Goal: Information Seeking & Learning: Understand process/instructions

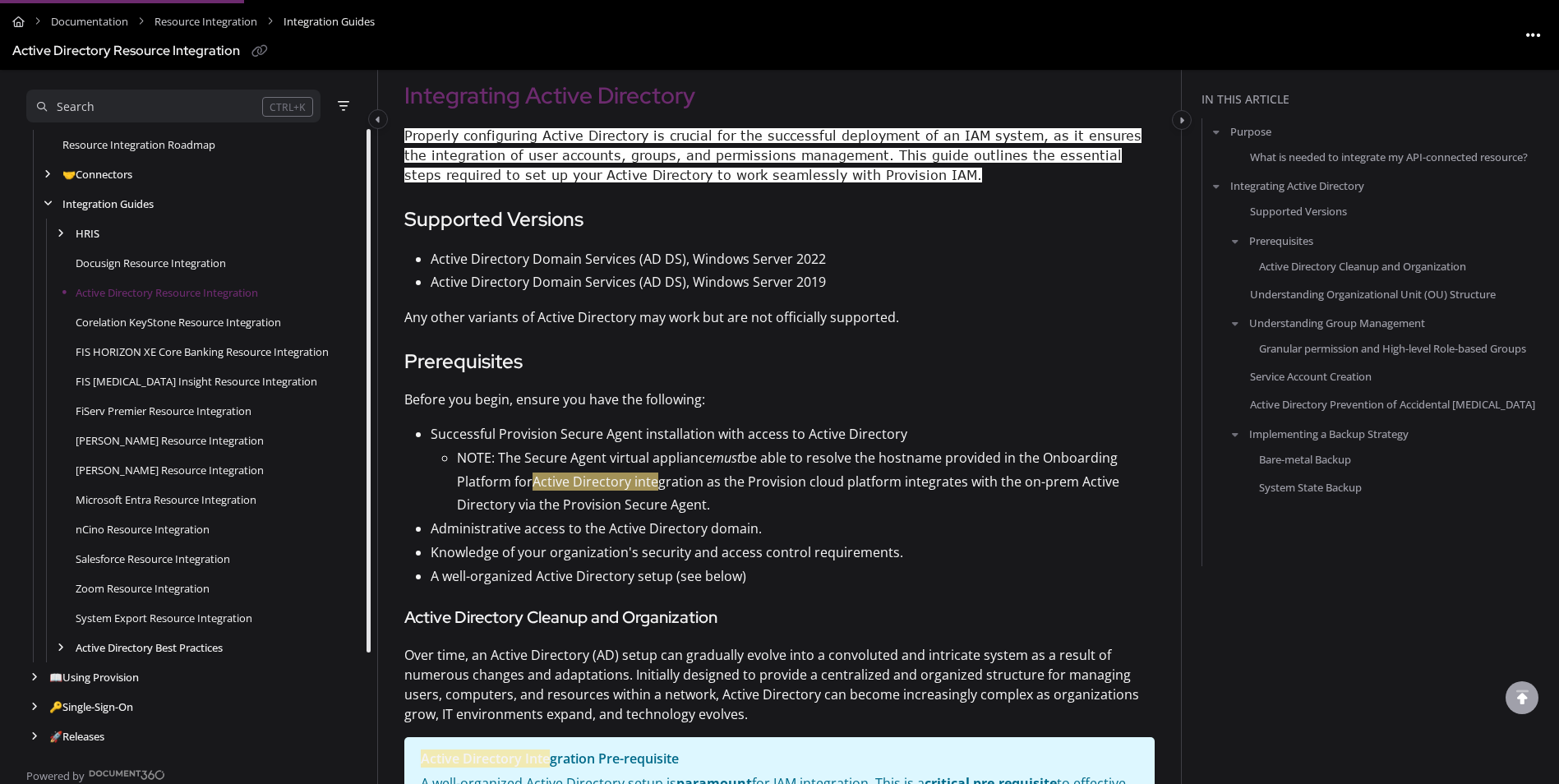
scroll to position [657, 0]
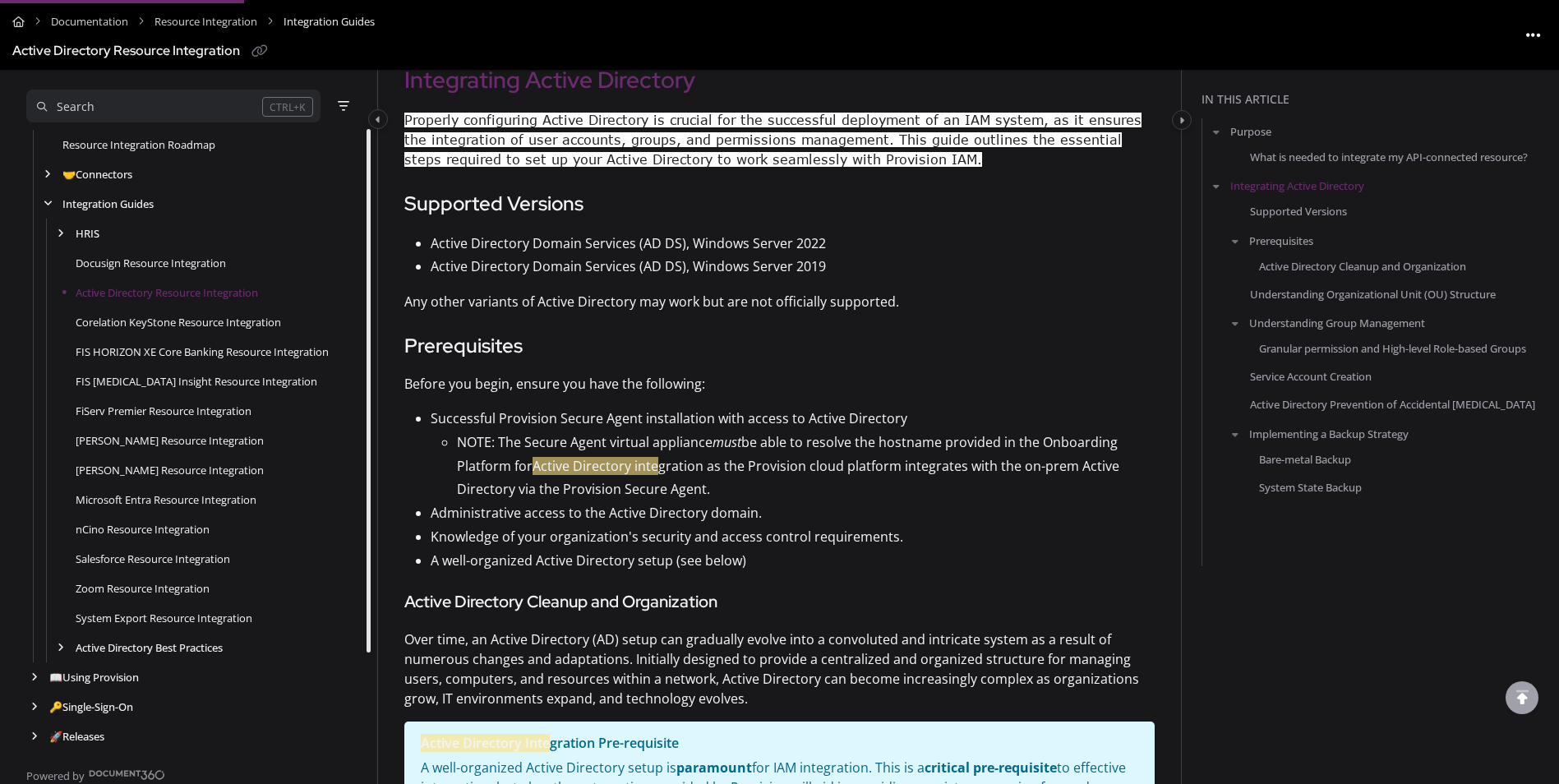
click at [534, 491] on p "NOTE: The Secure Agent virtual appliance must be able to resolve the hostname p…" at bounding box center [806, 466] width 698 height 71
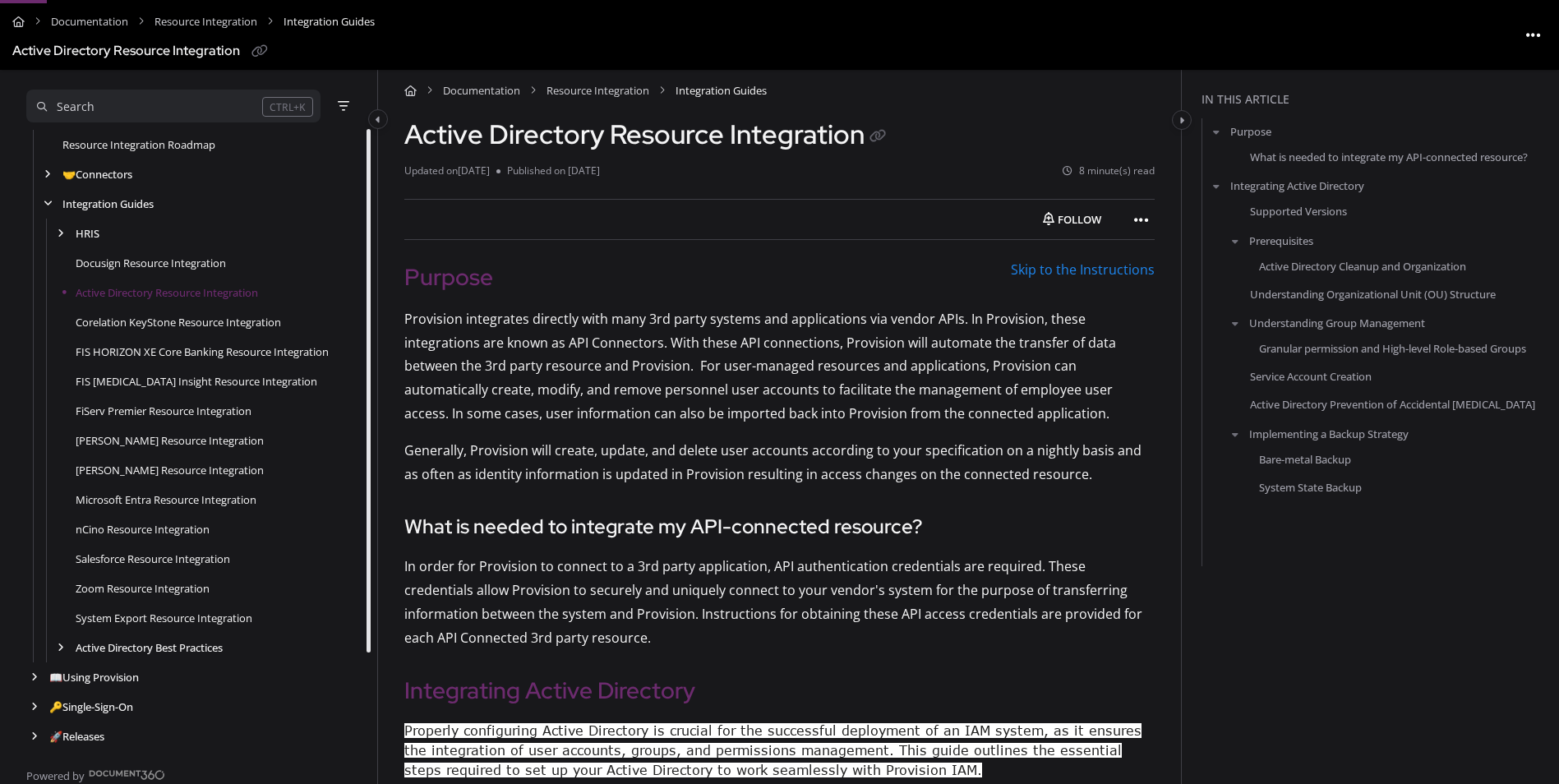
scroll to position [0, 0]
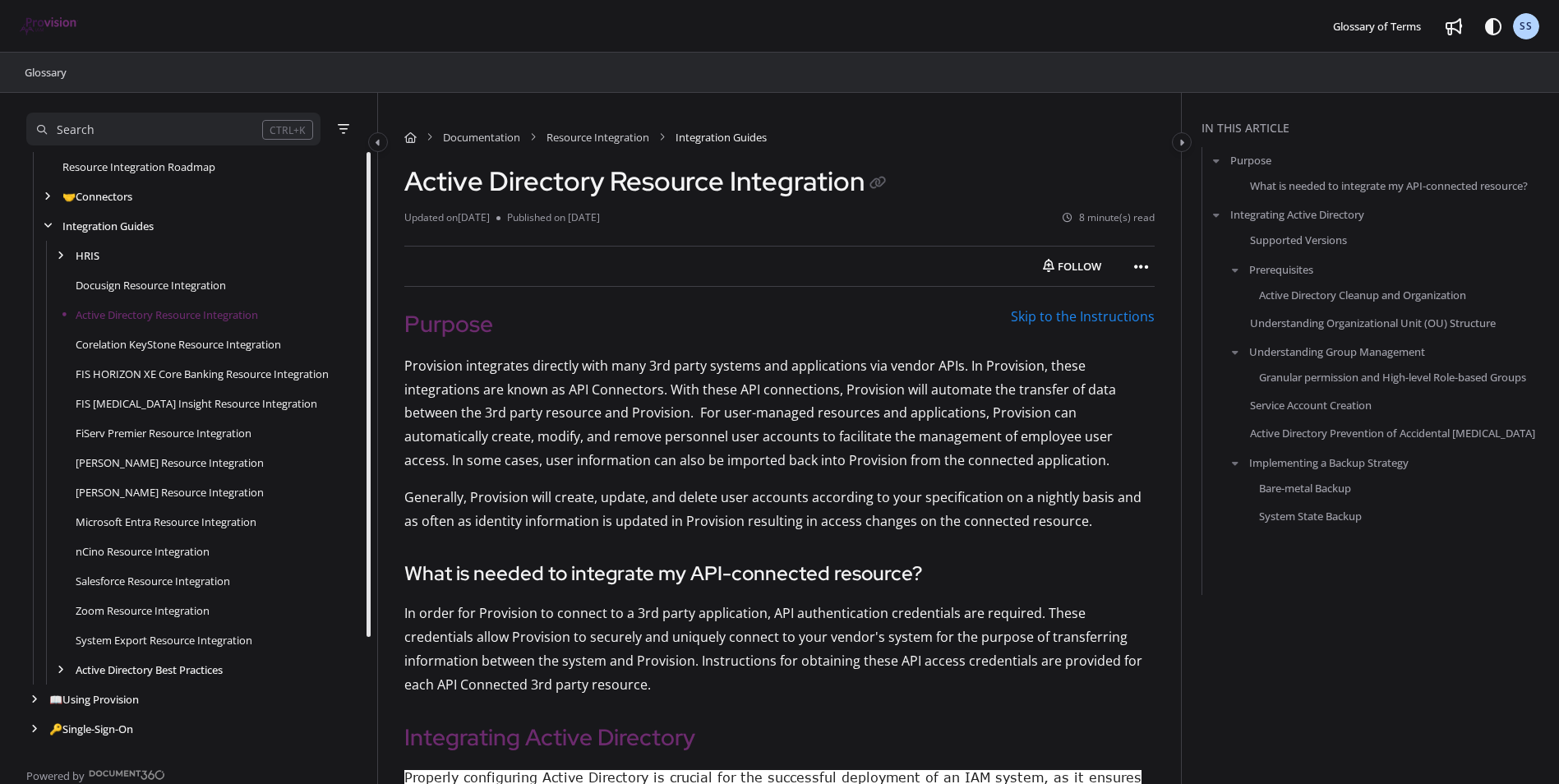
drag, startPoint x: 1457, startPoint y: 637, endPoint x: 1143, endPoint y: 538, distance: 329.2
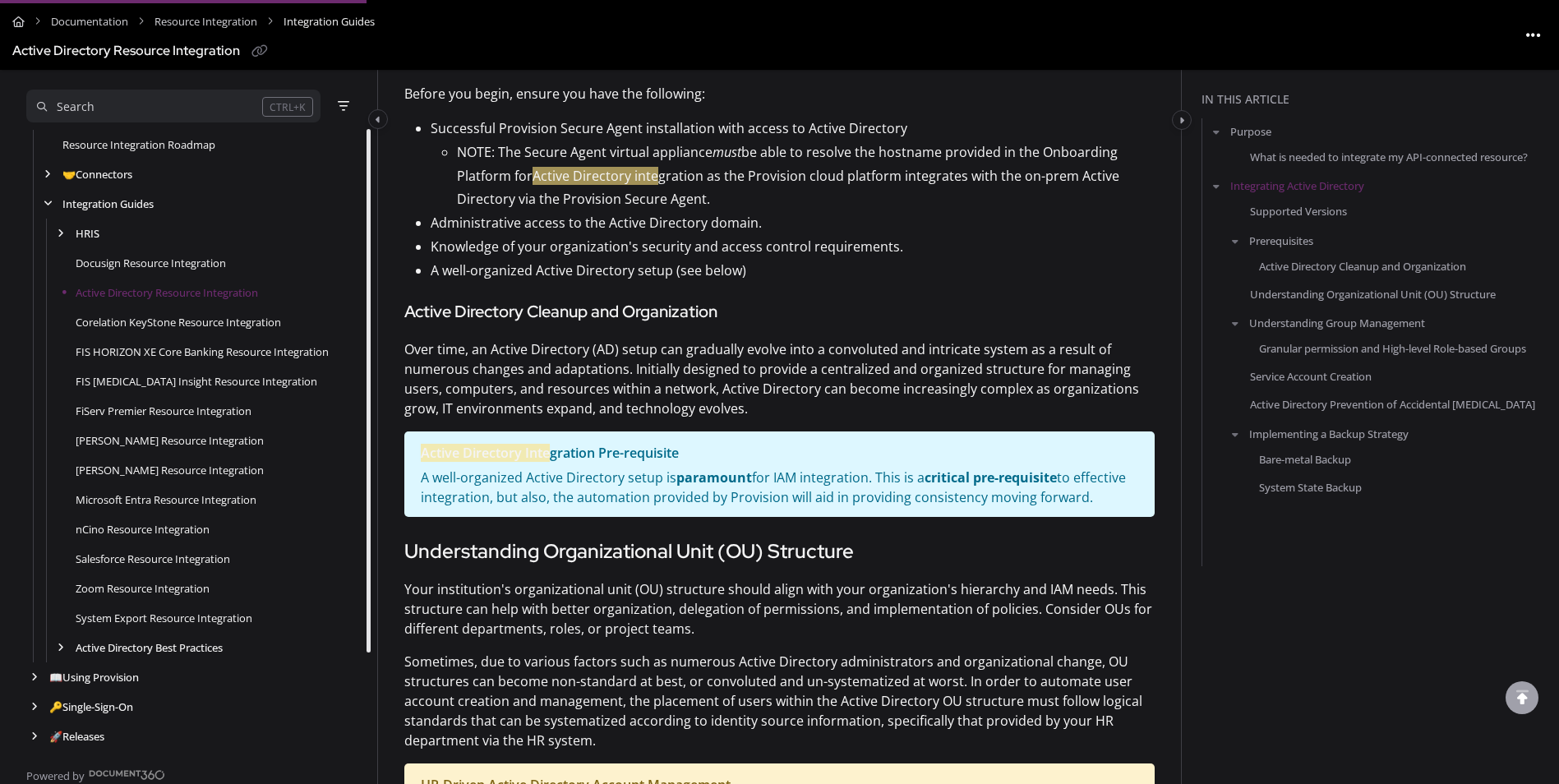
scroll to position [986, 0]
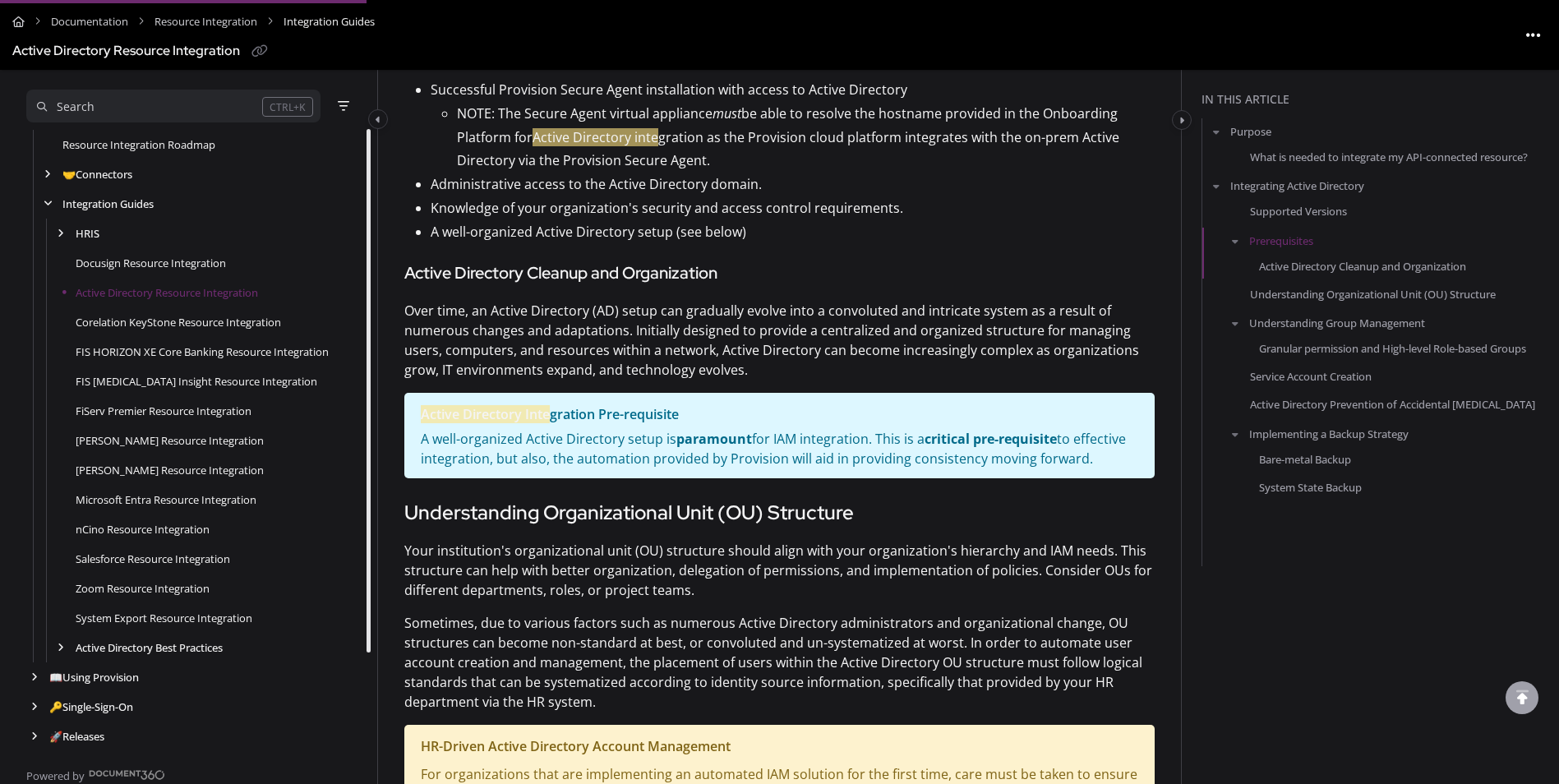
click at [592, 188] on p "Administrative access to the Active Directory domain." at bounding box center [793, 185] width 724 height 24
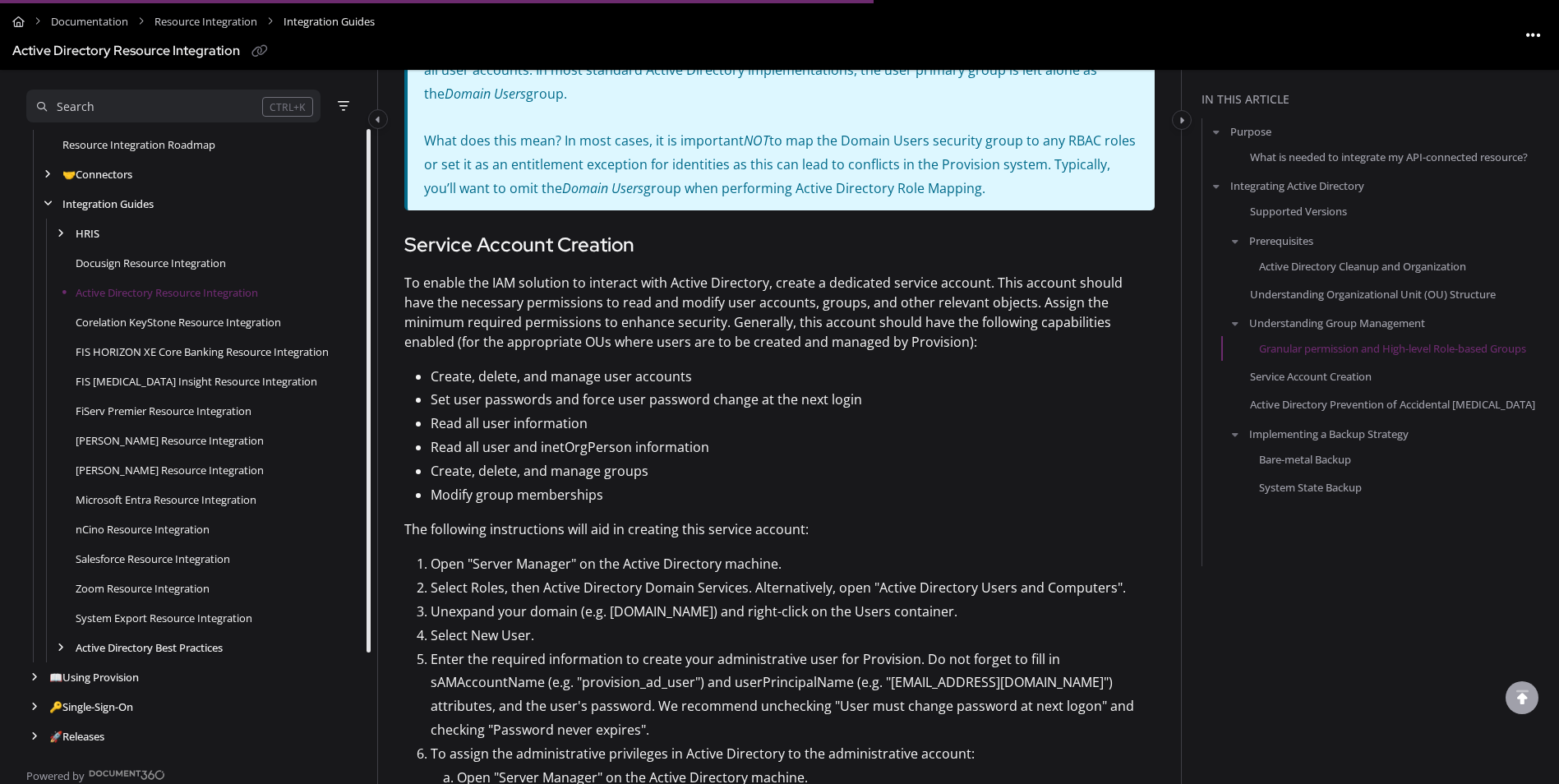
scroll to position [2383, 0]
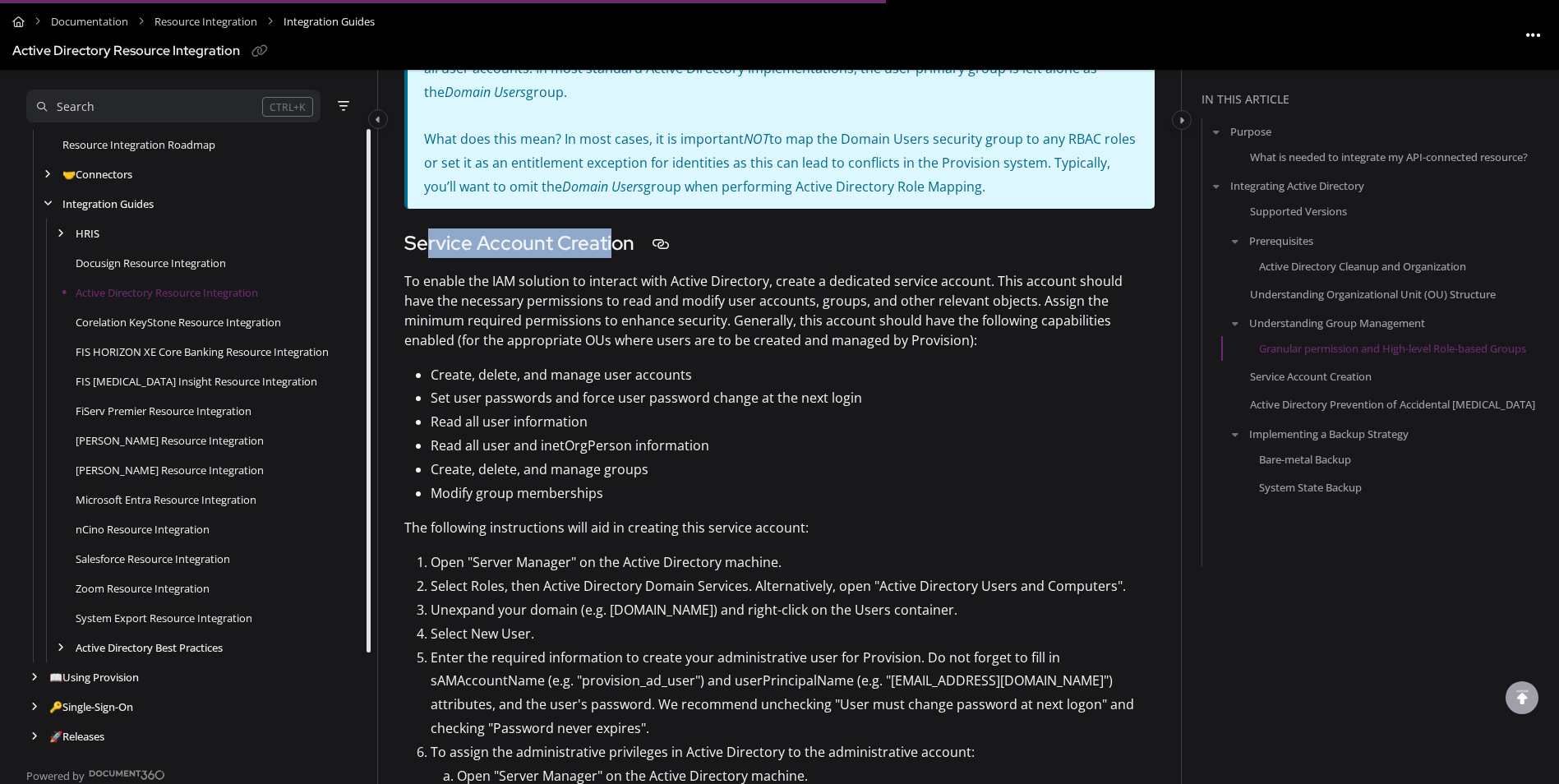
drag, startPoint x: 427, startPoint y: 223, endPoint x: 610, endPoint y: 225, distance: 183.0
click at [610, 229] on h3 "Service Account Creation" at bounding box center [779, 243] width 751 height 30
drag, startPoint x: 610, startPoint y: 225, endPoint x: 617, endPoint y: 300, distance: 75.3
click at [617, 300] on p "To enable the IAM solution to interact with Active Directory, create a dedicate…" at bounding box center [779, 311] width 751 height 79
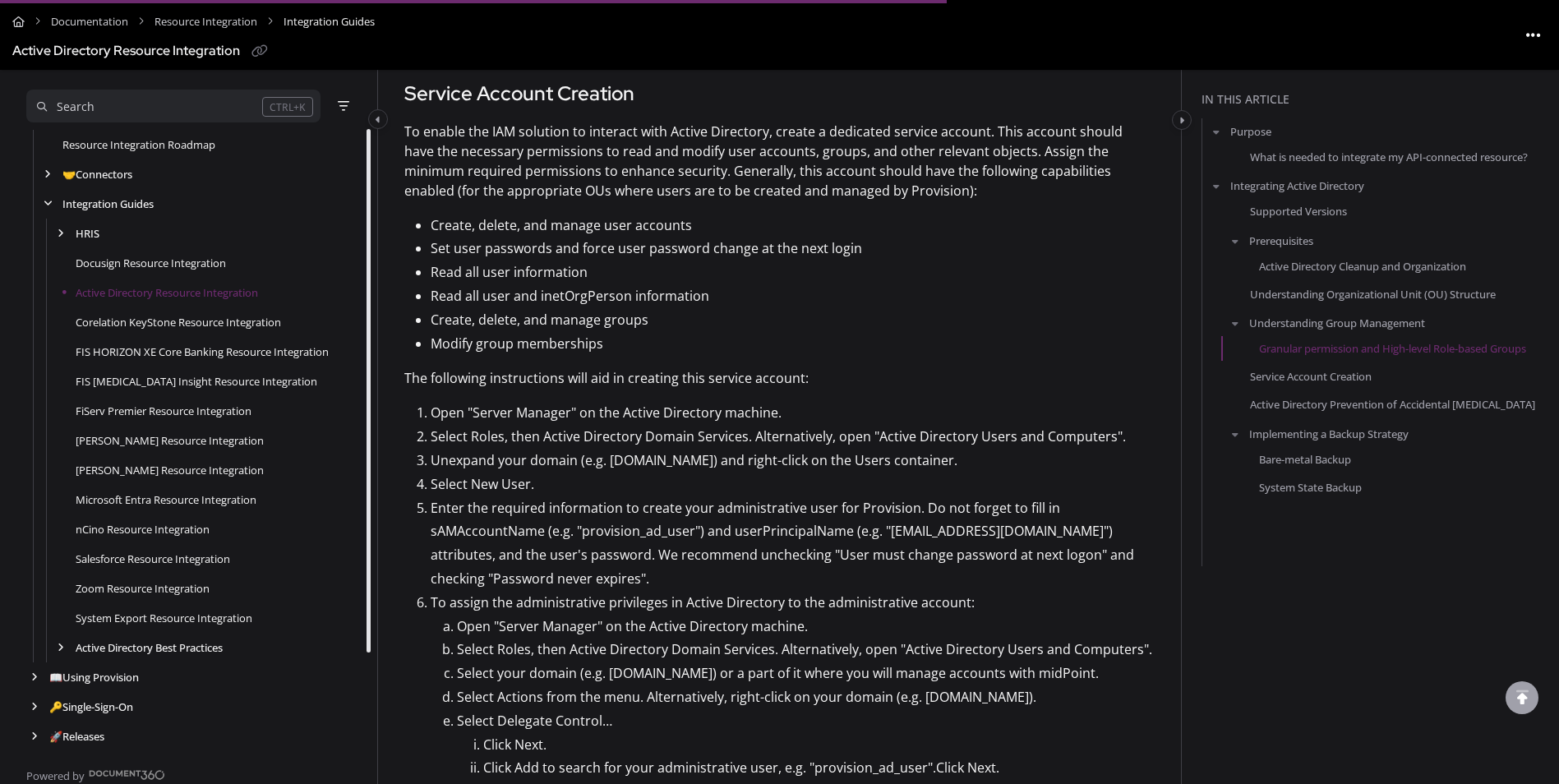
scroll to position [2547, 0]
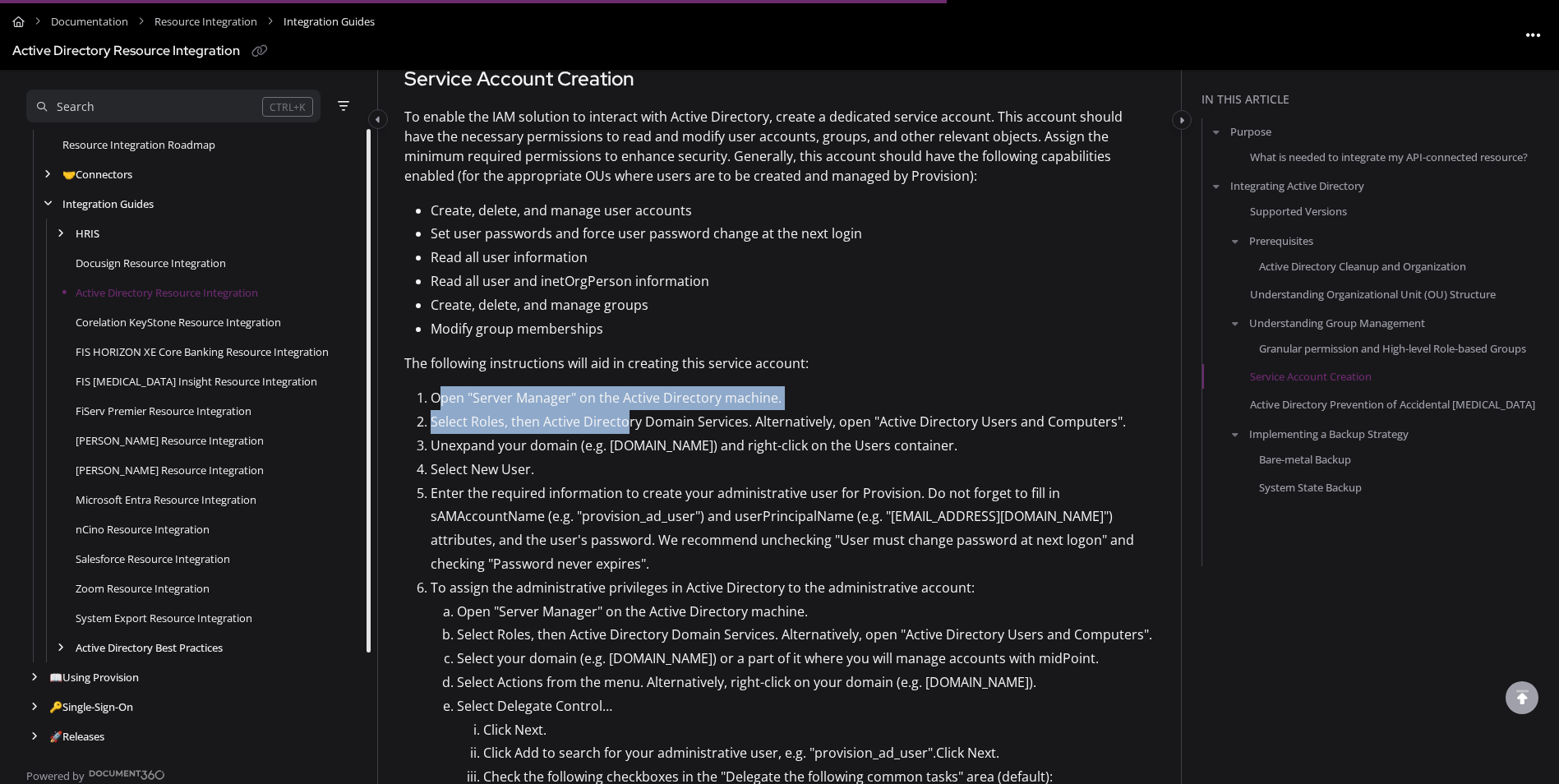
drag, startPoint x: 441, startPoint y: 380, endPoint x: 628, endPoint y: 387, distance: 187.1
click at [628, 387] on ol "Open "Server Manager" on the Active Directory machine. Select Roles, then Activ…" at bounding box center [779, 729] width 751 height 686
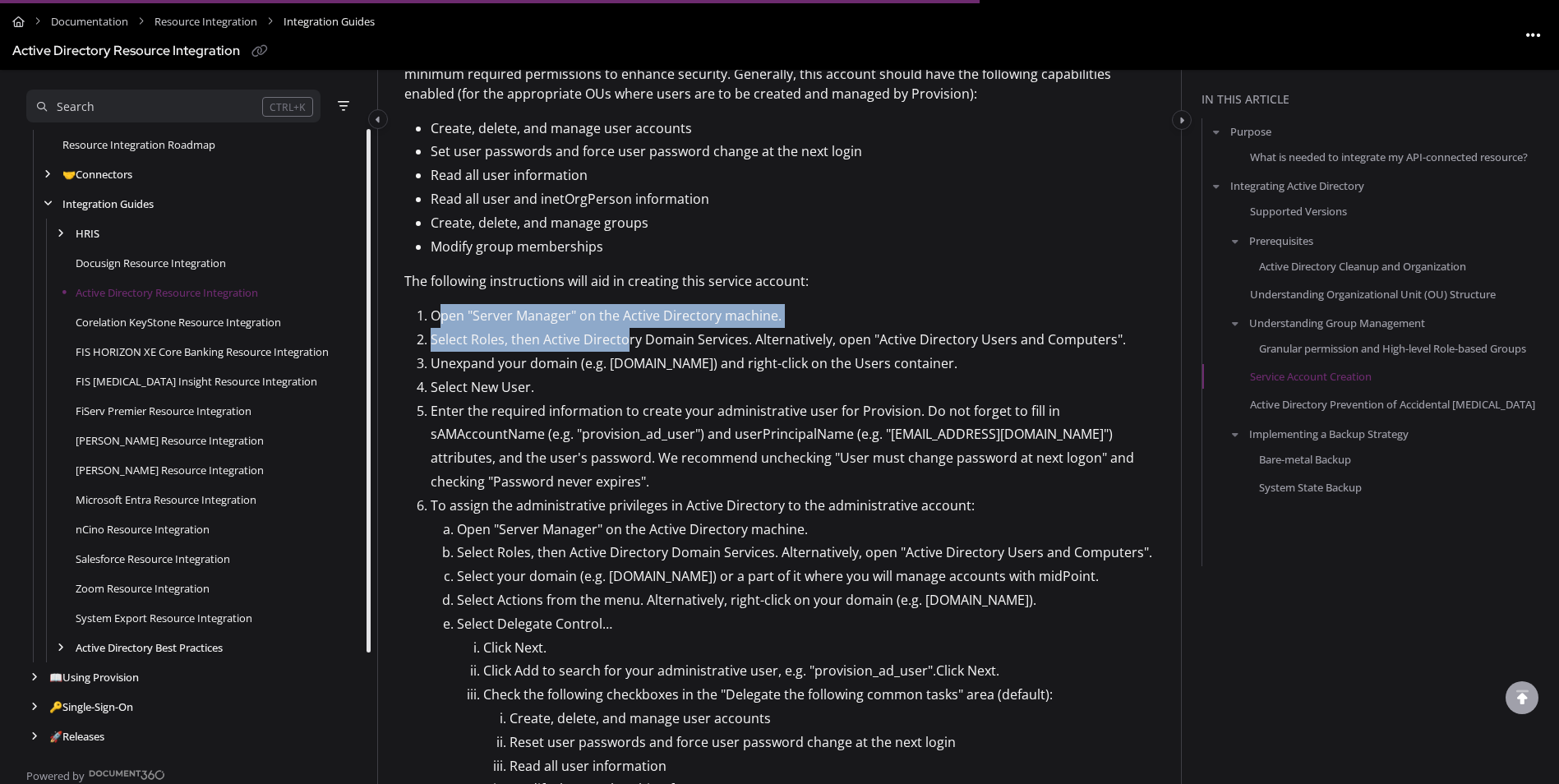
scroll to position [2711, 0]
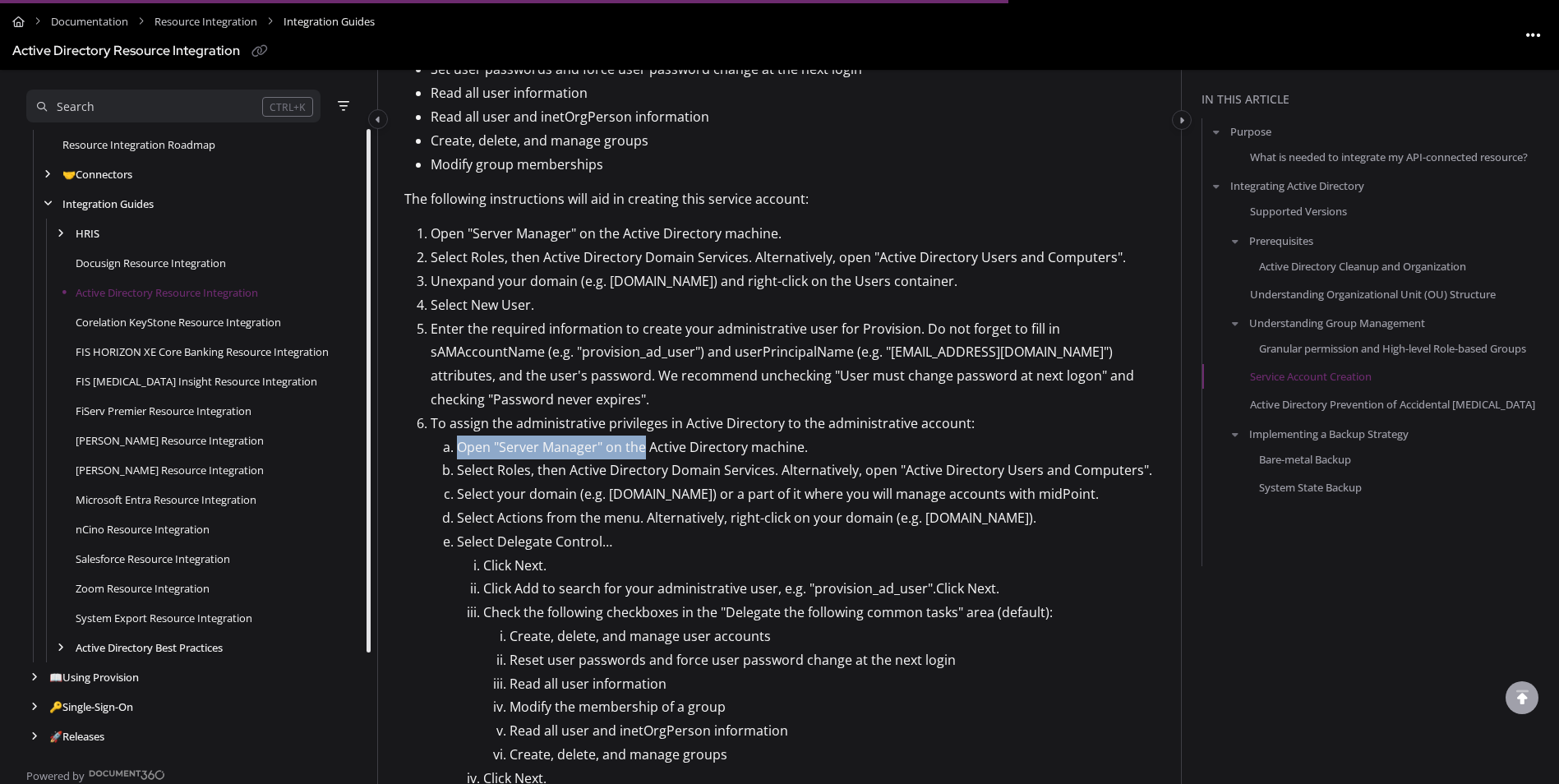
drag, startPoint x: 460, startPoint y: 425, endPoint x: 641, endPoint y: 423, distance: 181.0
click at [641, 436] on p "Open "Server Manager" on the Active Directory machine." at bounding box center [806, 448] width 698 height 24
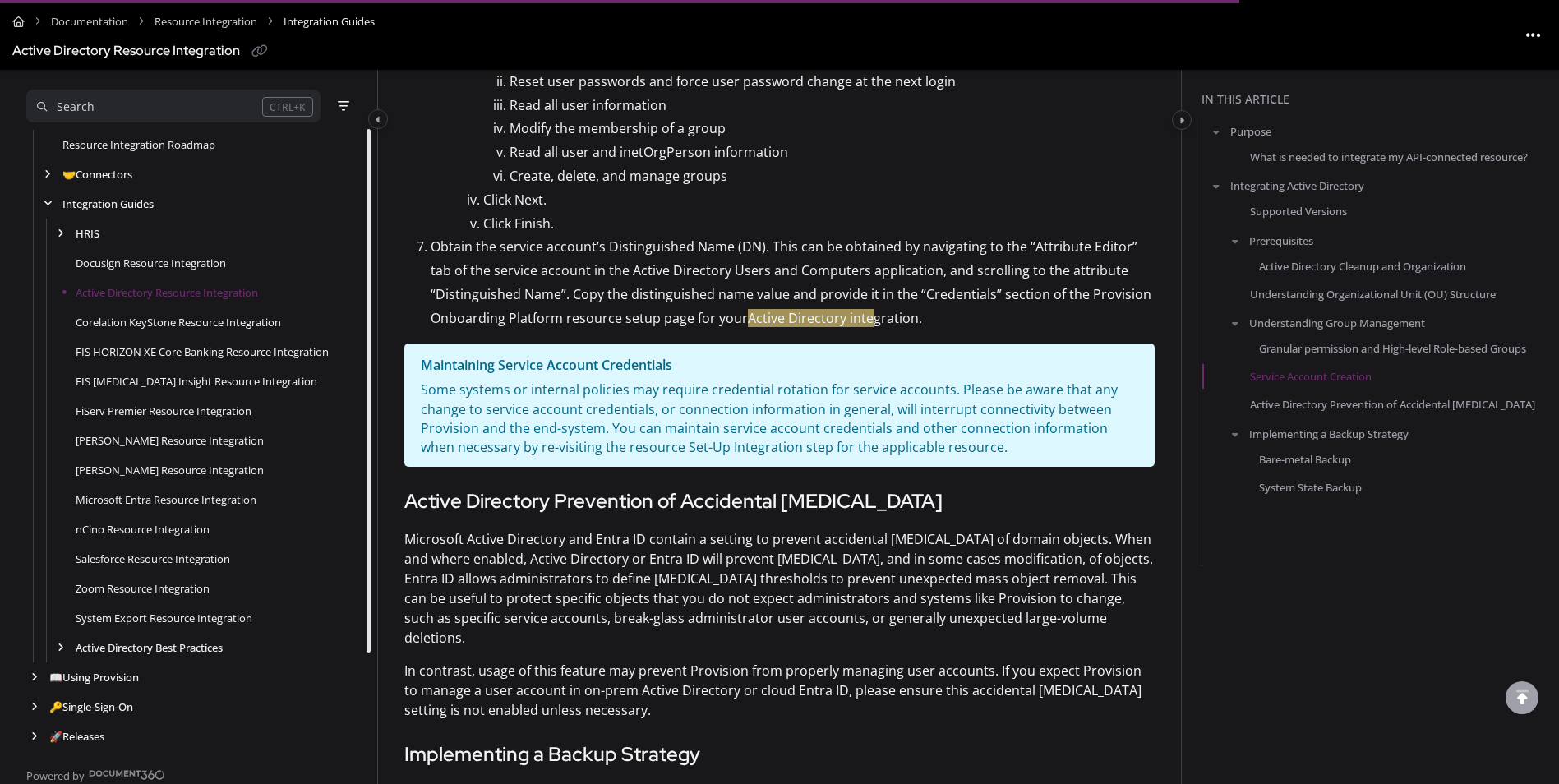
scroll to position [3372, 0]
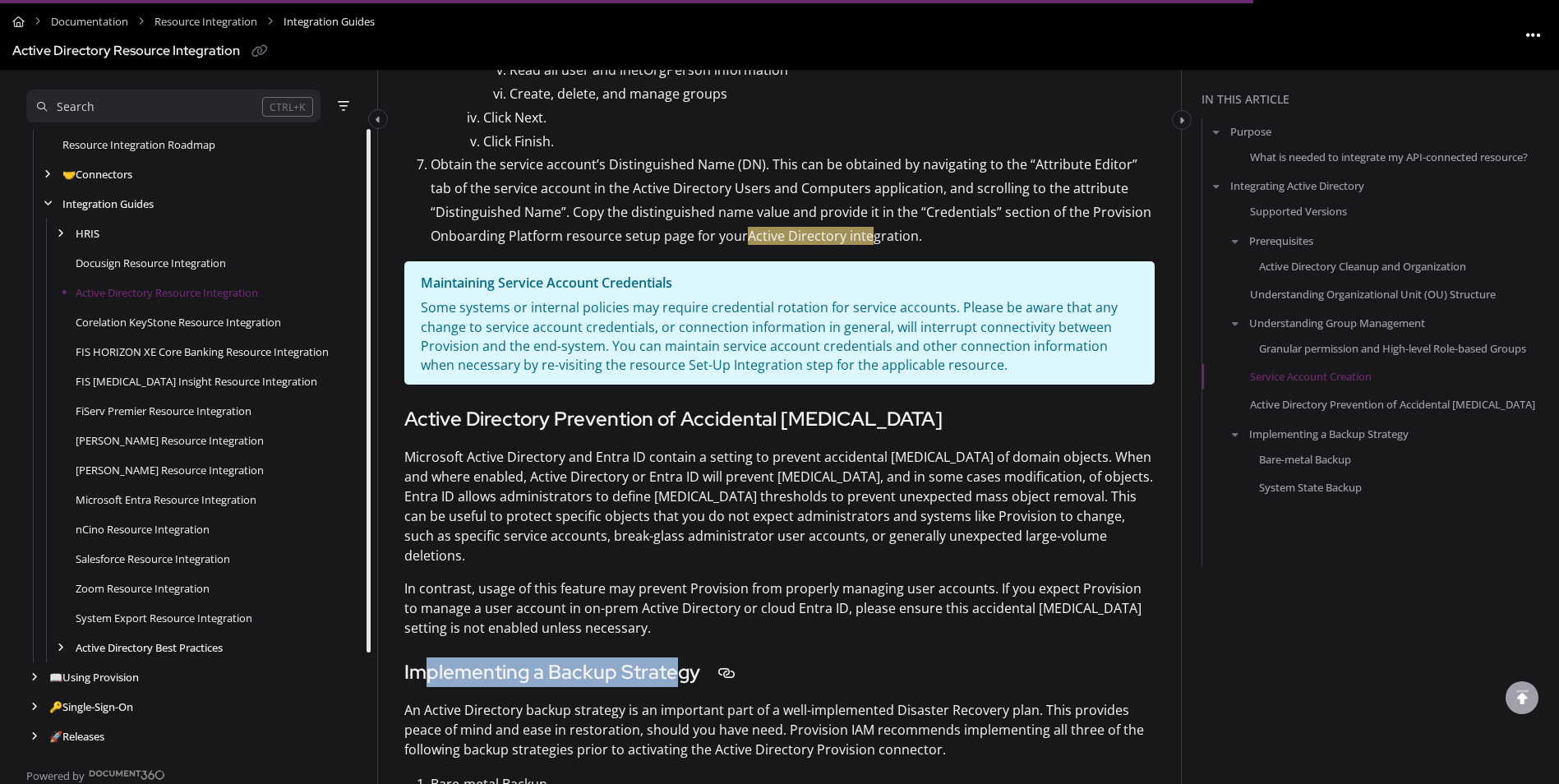
drag, startPoint x: 419, startPoint y: 624, endPoint x: 675, endPoint y: 634, distance: 256.2
click at [675, 657] on h3 "Implementing a Backup Strategy" at bounding box center [779, 672] width 751 height 30
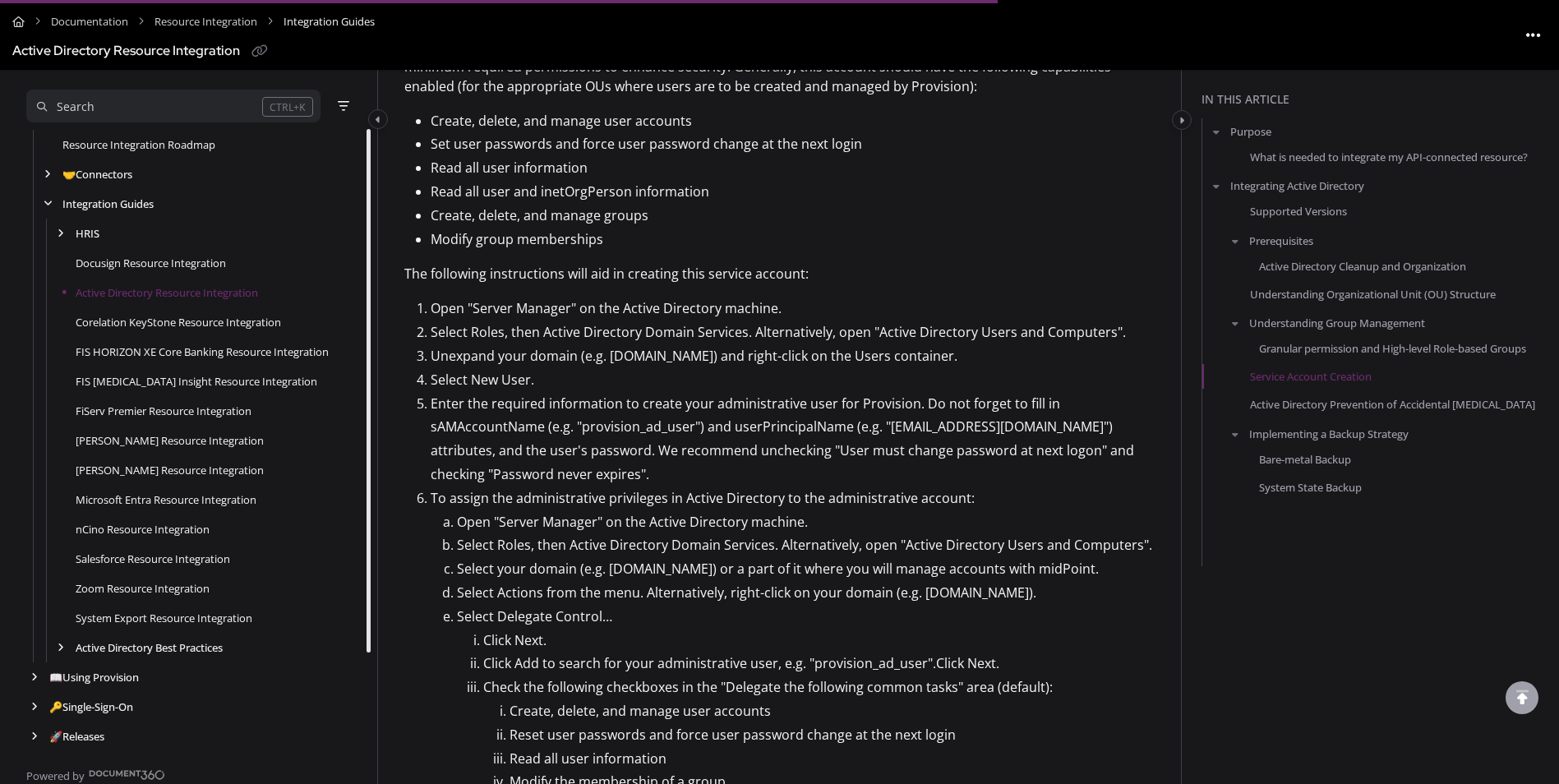
scroll to position [2633, 0]
